Goal: Task Accomplishment & Management: Complete application form

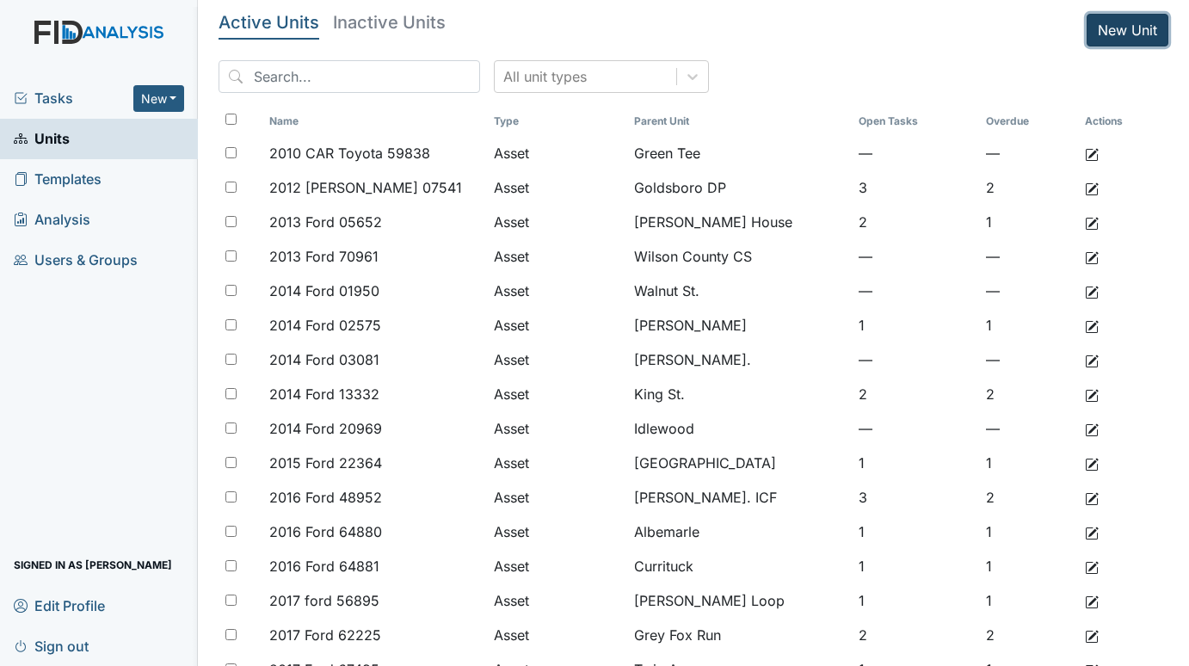
click at [1109, 29] on link "New Unit" at bounding box center [1127, 30] width 82 height 33
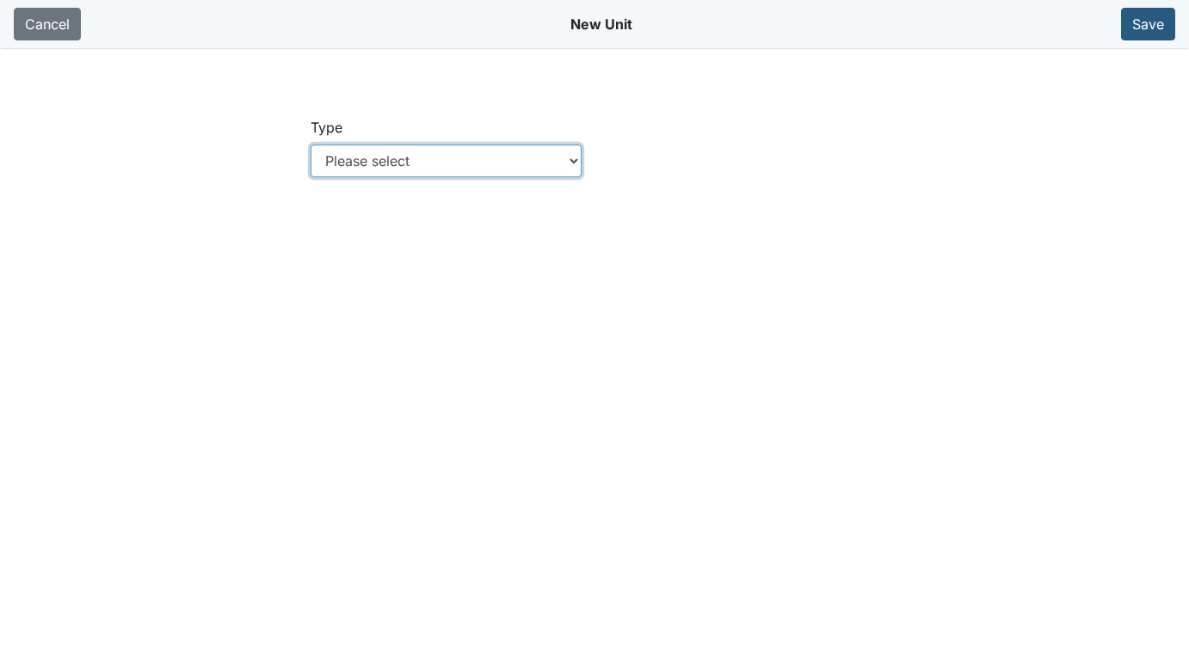
click at [577, 164] on select "Please select Location Location: Employee Location: Consumer Location: Asset Lo…" at bounding box center [446, 160] width 272 height 33
select select "c73a534c-0e54-49e9-a002-c9fa01df8b69"
click at [310, 144] on select "Please select Location Location: Employee Location: Consumer Location: Asset Lo…" at bounding box center [446, 160] width 272 height 33
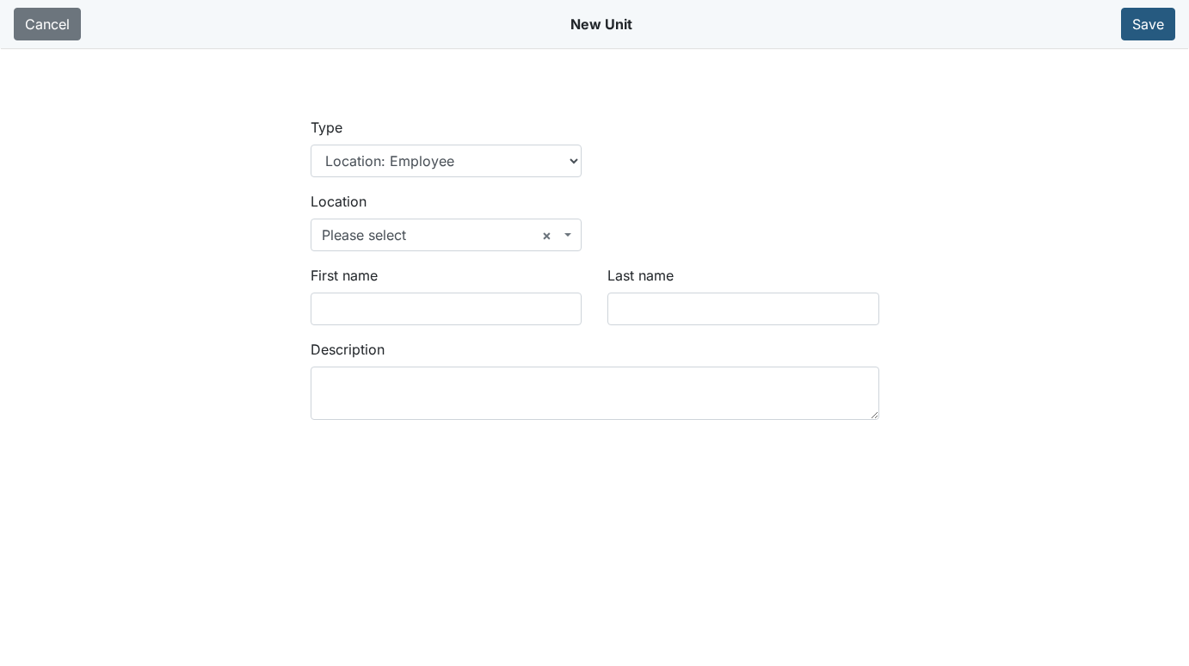
click at [374, 226] on span "× Please select" at bounding box center [441, 234] width 239 height 21
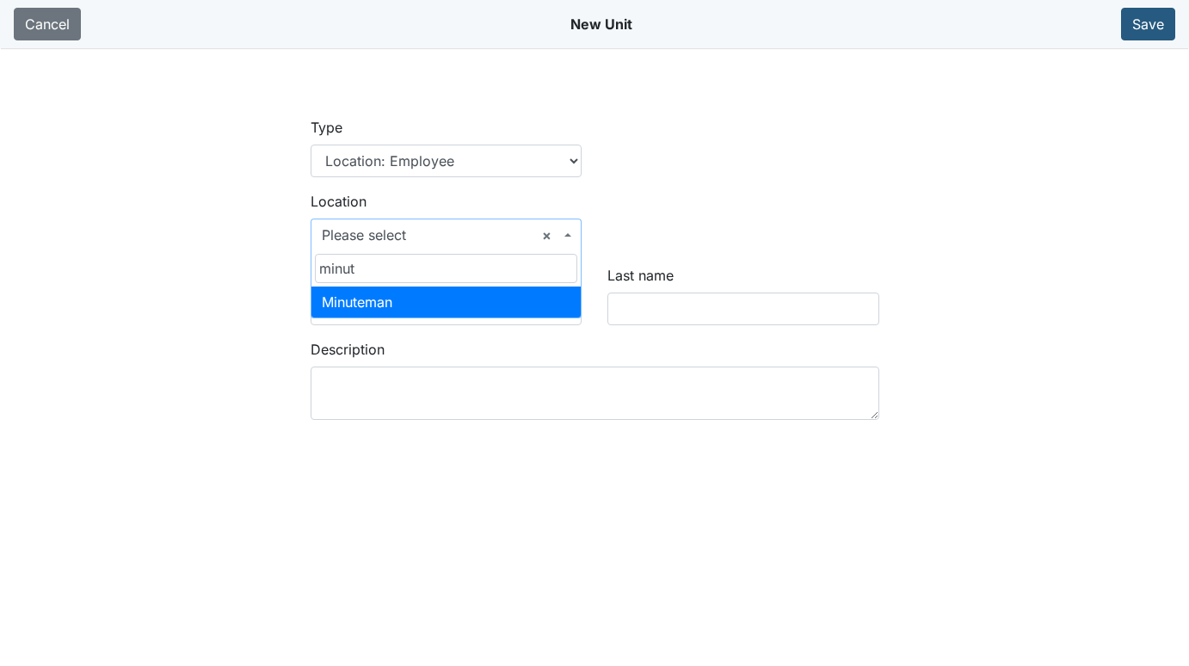
type input "minut"
select select "7c7f61de-1a92-43e5-a4ba-45c9999114ad"
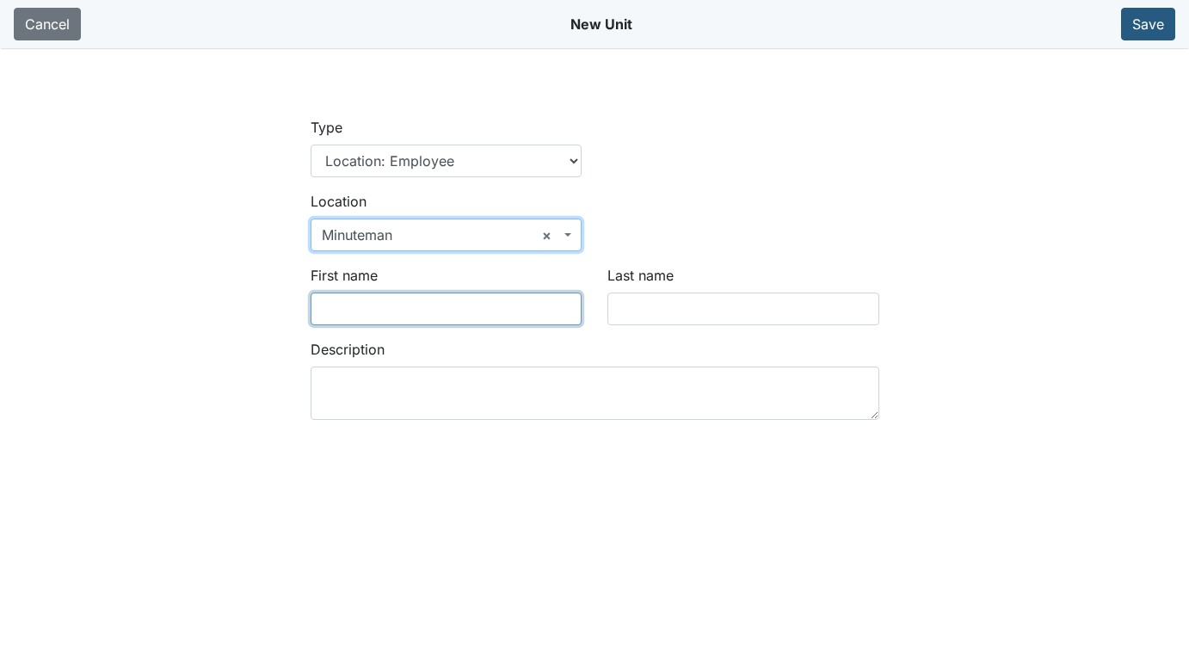
click at [374, 310] on input "First name" at bounding box center [446, 308] width 272 height 33
drag, startPoint x: 344, startPoint y: 309, endPoint x: 378, endPoint y: 304, distance: 33.9
click at [345, 309] on input "Tiffini-Amber" at bounding box center [446, 308] width 272 height 33
click at [432, 315] on input "Tiffani-Amber" at bounding box center [446, 308] width 272 height 33
type input "Tiffani-Amber"
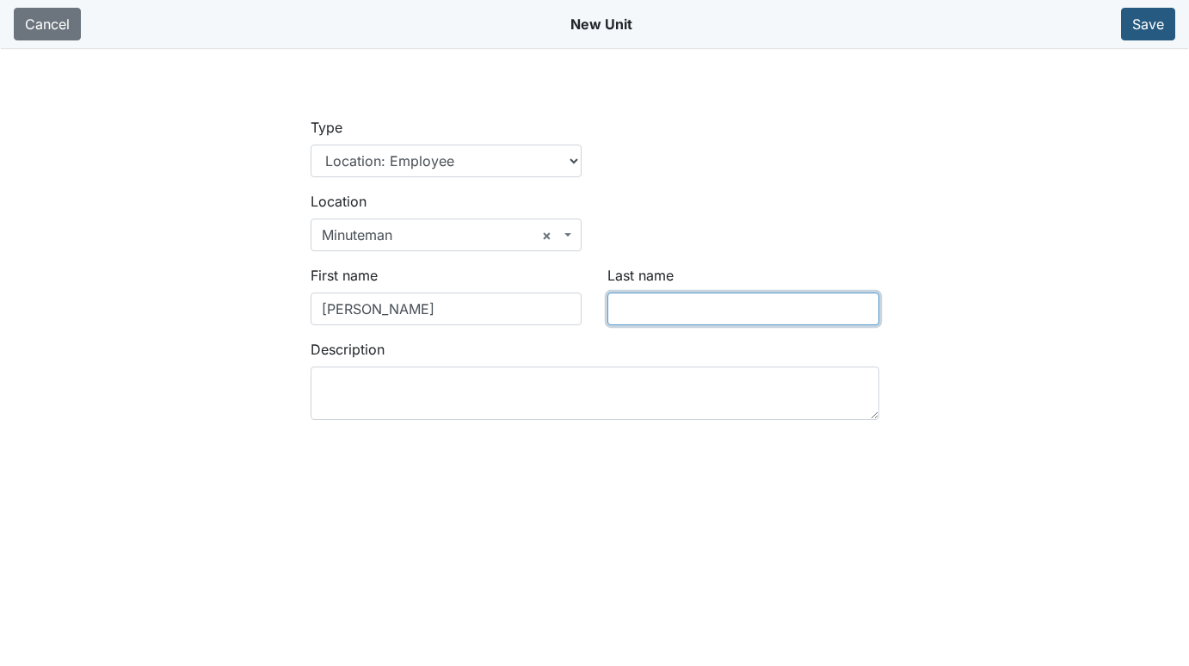
click at [729, 299] on input "Last name" at bounding box center [743, 308] width 272 height 33
type input "Mathison"
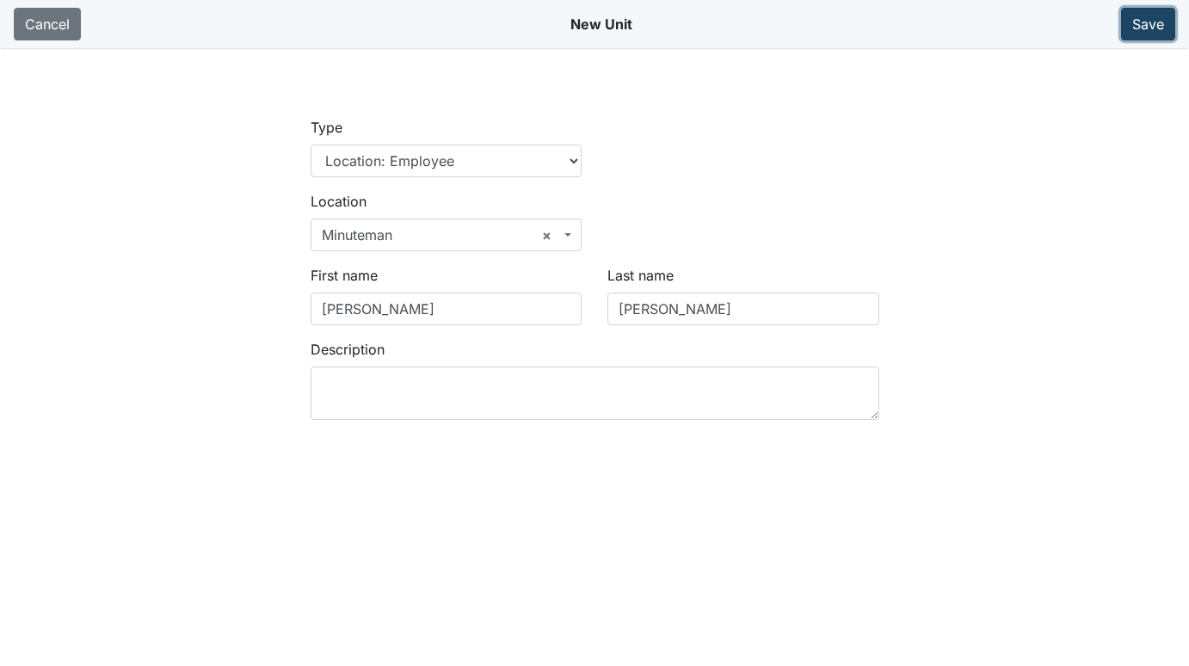
click at [1153, 22] on button "Save" at bounding box center [1148, 24] width 54 height 33
